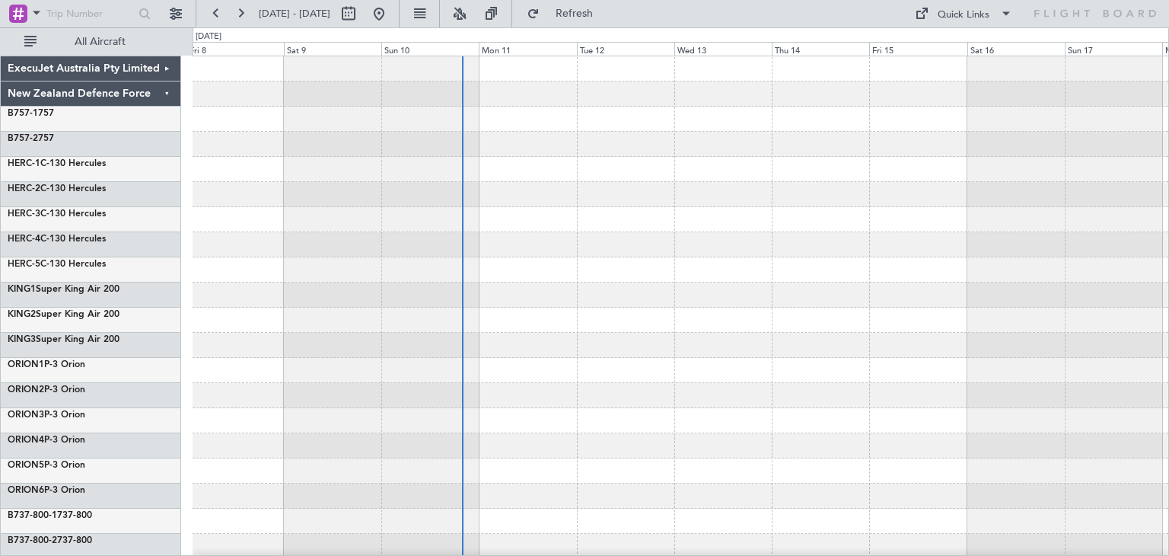
click at [352, 522] on div at bounding box center [681, 521] width 976 height 25
click at [607, 14] on span "Refresh" at bounding box center [575, 13] width 64 height 11
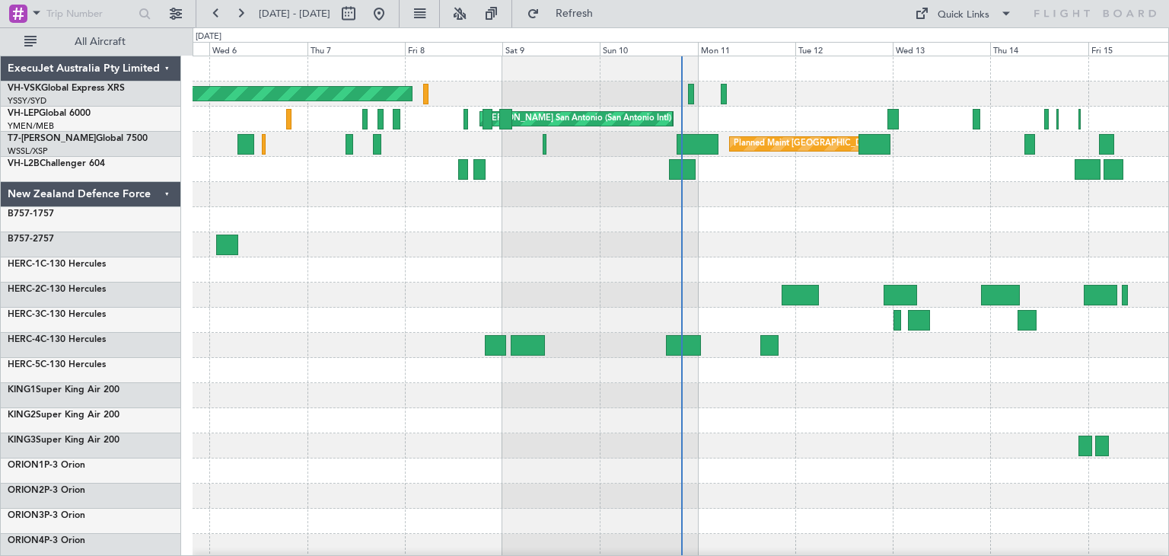
click at [166, 67] on div "ExecuJet Australia Pty Limited" at bounding box center [91, 68] width 180 height 25
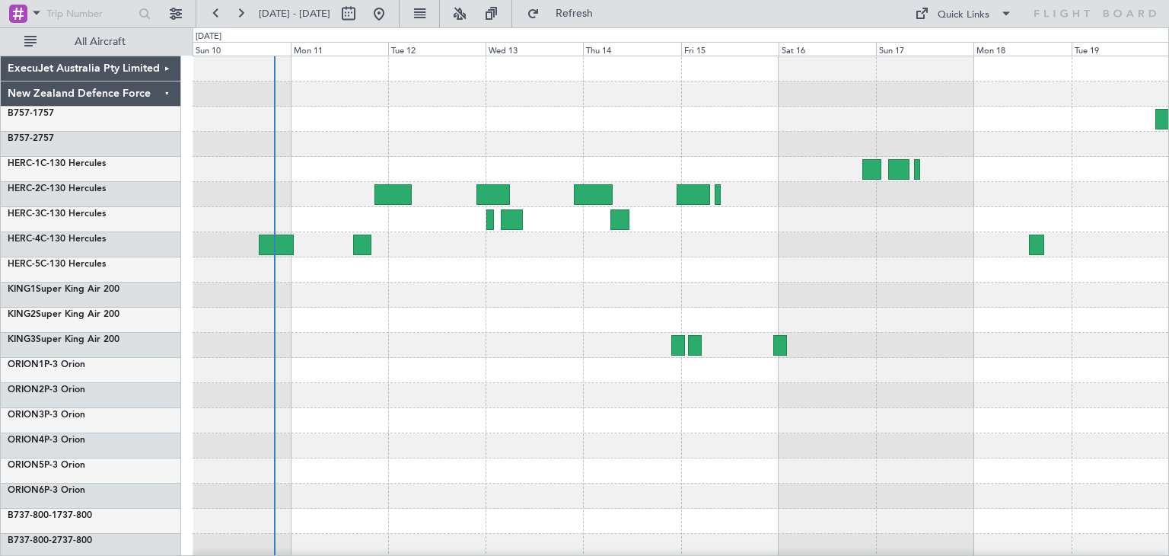
click at [399, 376] on div at bounding box center [681, 370] width 976 height 628
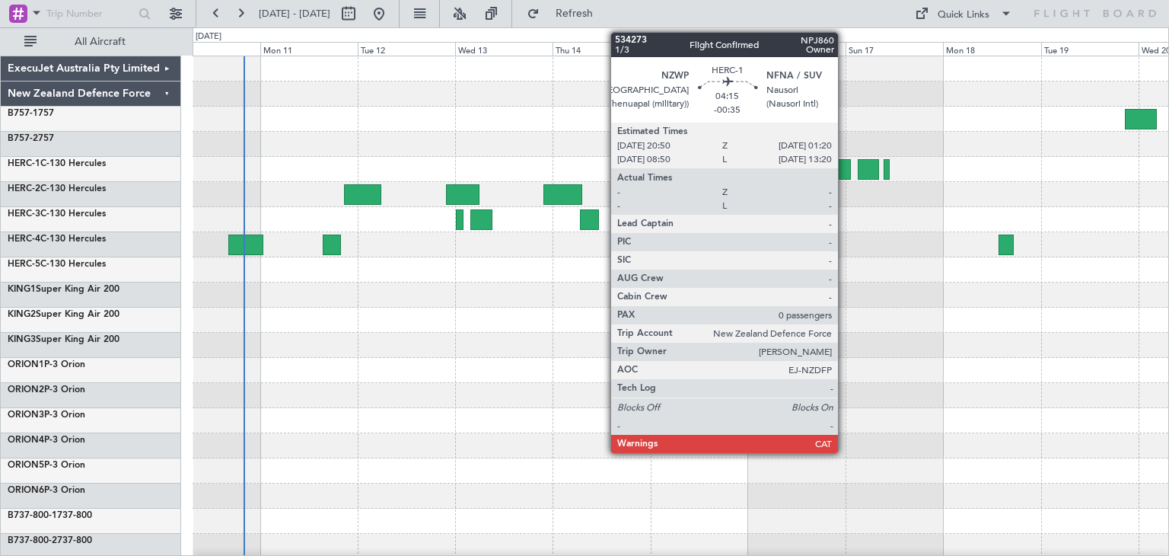
click at [845, 165] on div at bounding box center [841, 169] width 19 height 21
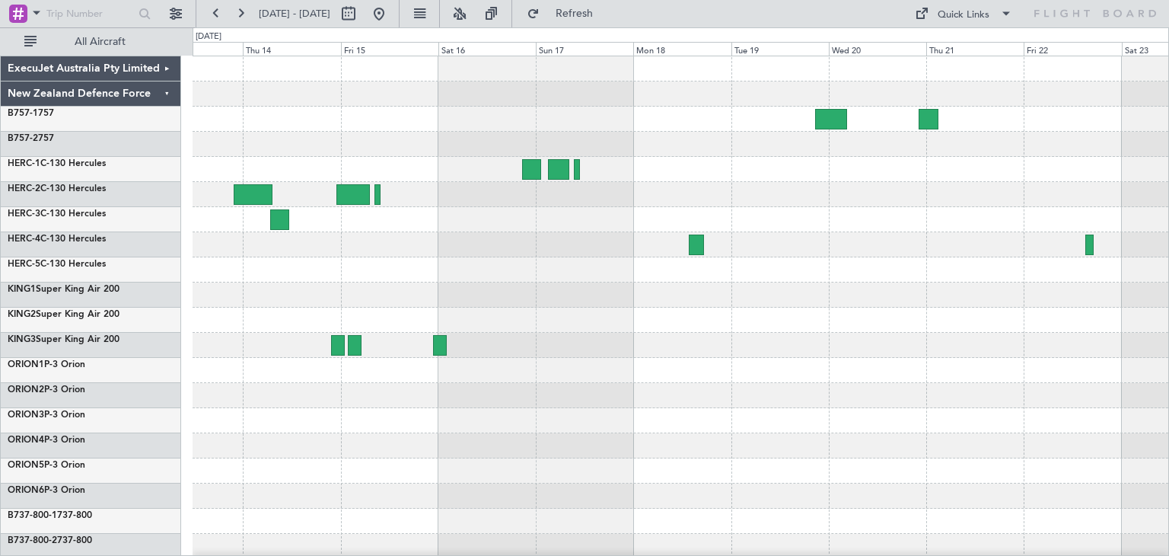
click at [550, 342] on div at bounding box center [681, 370] width 976 height 628
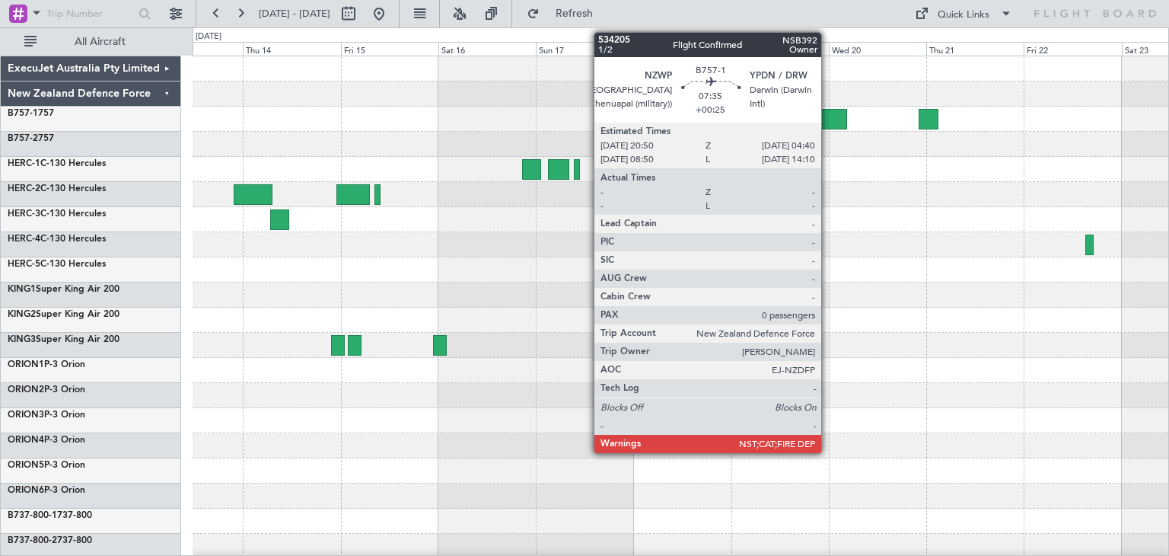
click at [828, 116] on div at bounding box center [831, 119] width 32 height 21
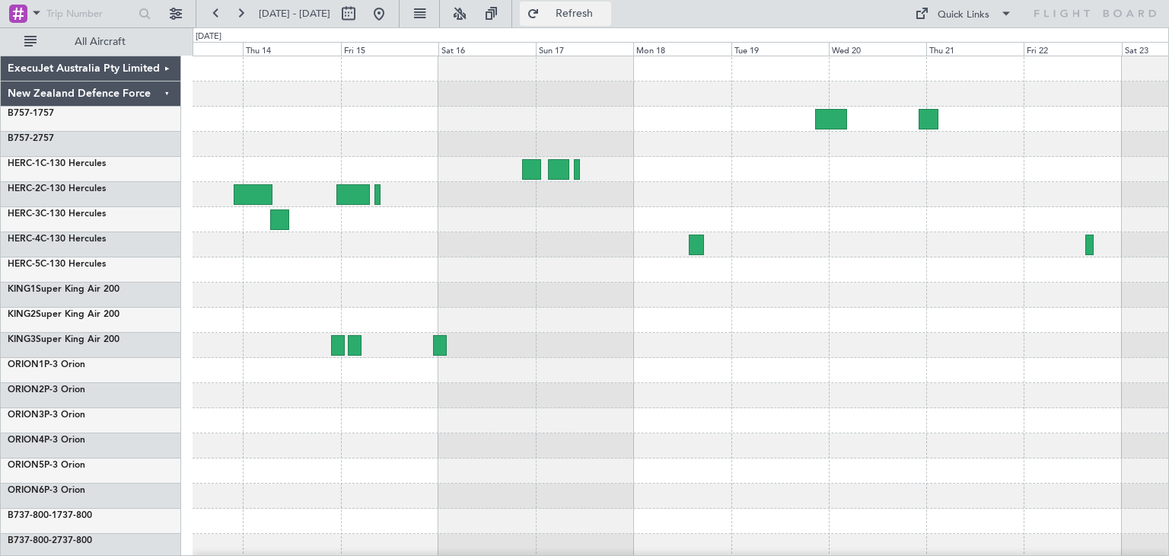
click at [607, 13] on span "Refresh" at bounding box center [575, 13] width 64 height 11
